Goal: Complete application form: Complete application form

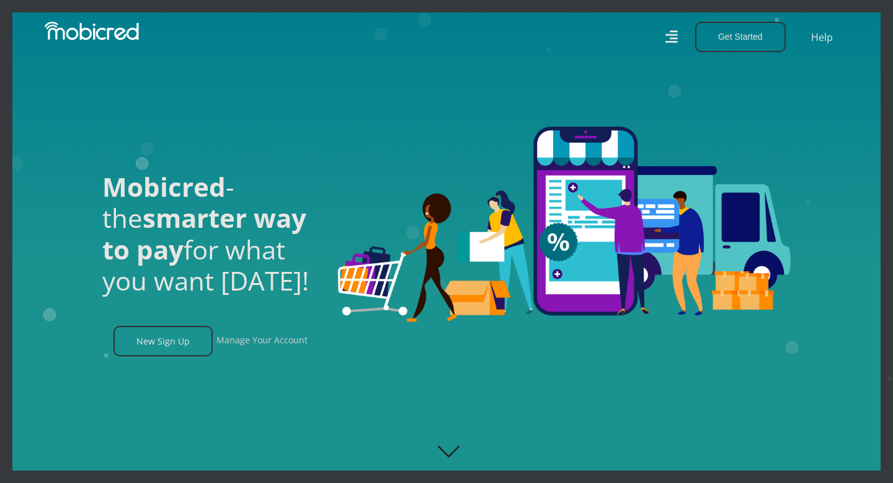
click at [272, 340] on link "Manage Your Account" at bounding box center [261, 341] width 91 height 30
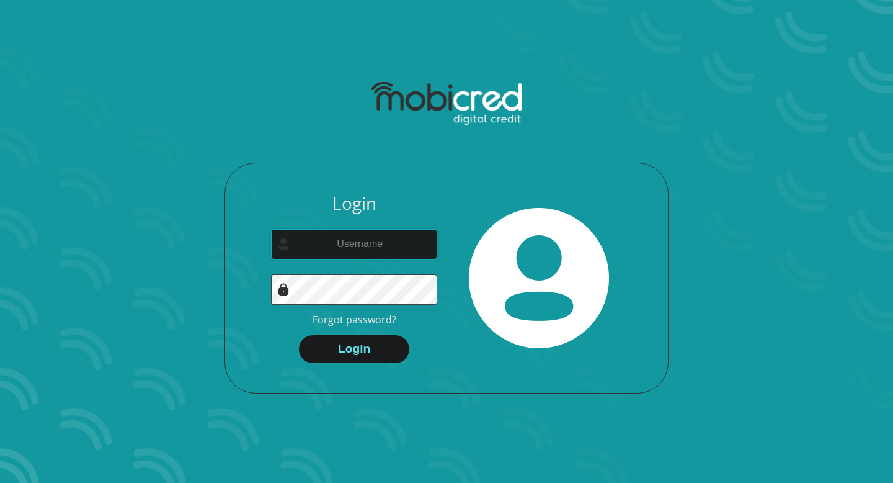
click at [356, 245] on input "email" at bounding box center [354, 244] width 166 height 30
type input "[EMAIL_ADDRESS][DOMAIN_NAME]"
click at [378, 351] on button "Login" at bounding box center [354, 349] width 110 height 28
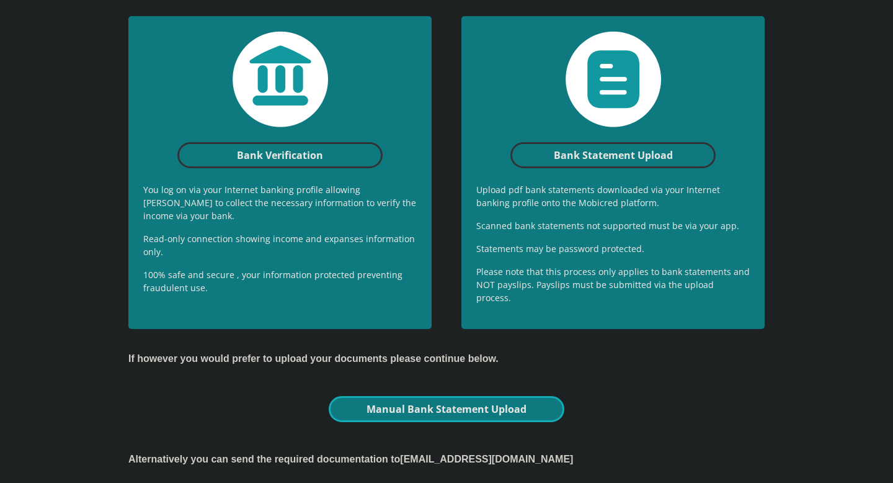
scroll to position [371, 0]
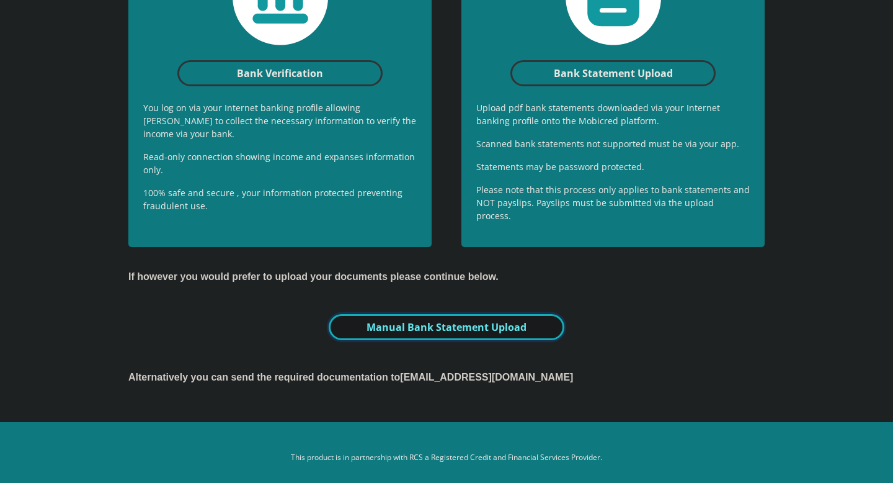
click at [447, 323] on link "Manual Bank Statement Upload" at bounding box center [447, 327] width 236 height 26
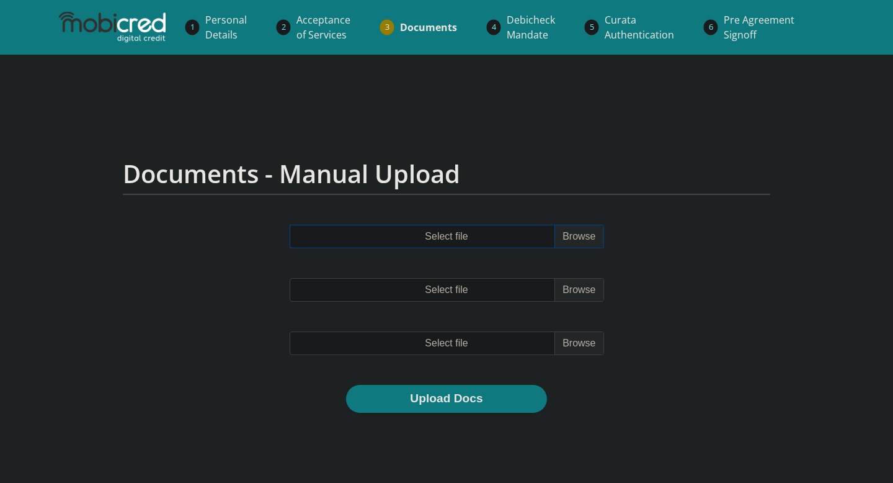
click at [583, 241] on input "Select file" at bounding box center [447, 237] width 314 height 24
type input "C:\fakepath\TymeBank_Personal_bank_statement_2025_07_02.pdf"
click at [582, 292] on input "Select file" at bounding box center [447, 290] width 314 height 24
type input "C:\fakepath\TymeBank_Personal_bank_statement_2025_08_02.pdf"
click at [584, 344] on input "file" at bounding box center [447, 343] width 314 height 24
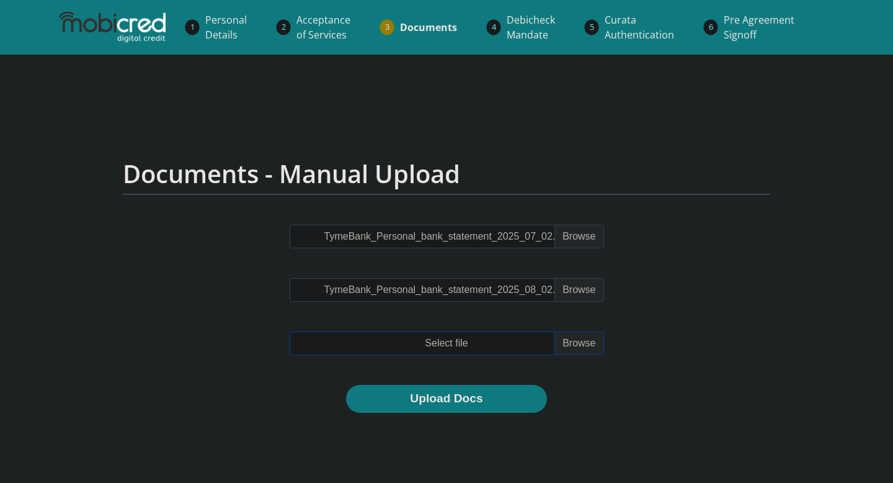
type input "C:\fakepath\TymeBank_Personal_bank_statement_2025_09_02.pdf"
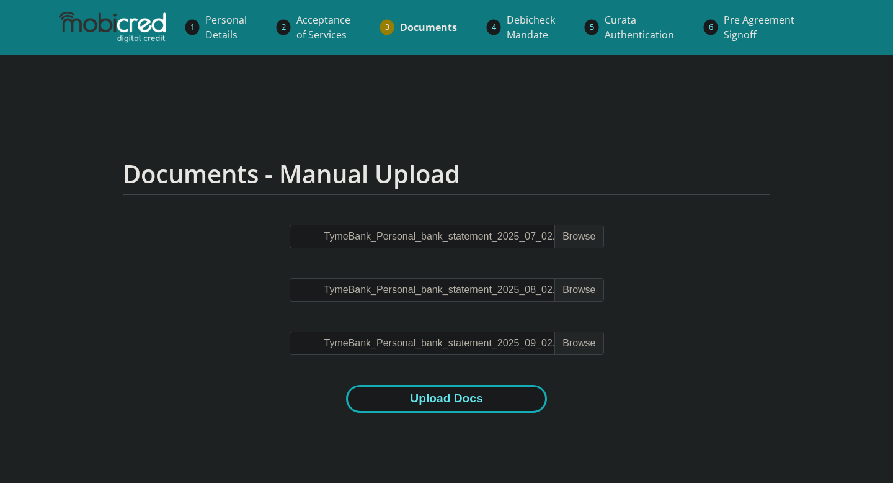
click at [456, 401] on button "Upload Docs" at bounding box center [446, 399] width 200 height 28
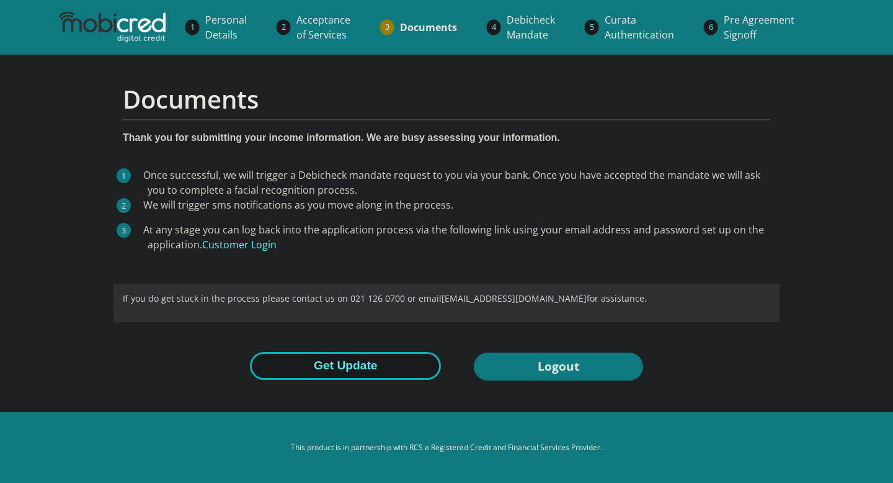
click at [326, 364] on button "Get Update" at bounding box center [345, 366] width 191 height 28
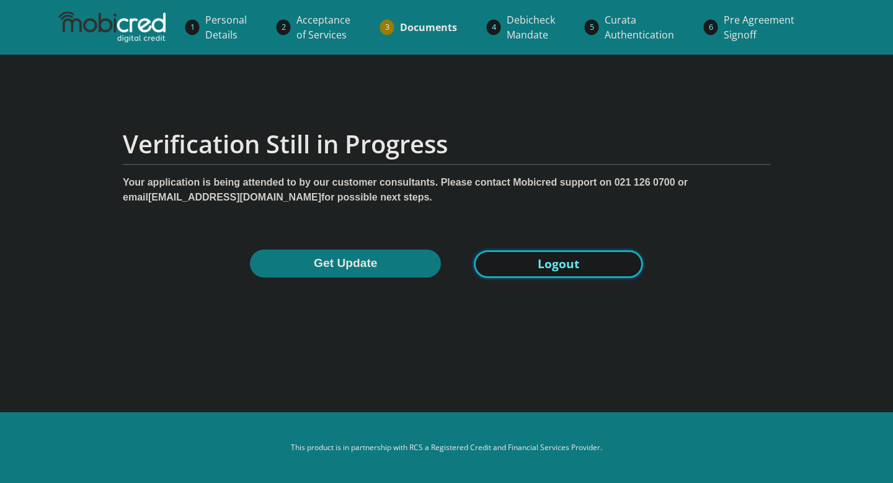
click at [528, 260] on link "Logout" at bounding box center [558, 264] width 169 height 28
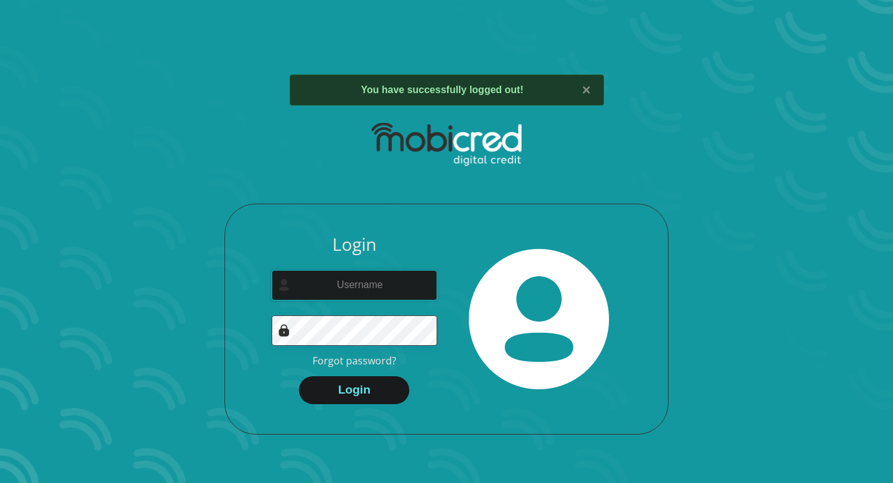
click at [380, 286] on input "email" at bounding box center [355, 285] width 166 height 30
type input "buhlenkosi96@gmail.com"
click at [337, 393] on button "Login" at bounding box center [354, 390] width 110 height 28
